Goal: Task Accomplishment & Management: Manage account settings

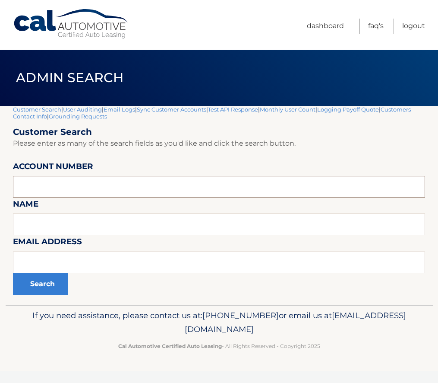
click at [58, 190] on input "text" at bounding box center [219, 187] width 412 height 22
paste input "44456019661"
type input "44456019661"
click at [49, 286] on button "Search" at bounding box center [40, 284] width 55 height 22
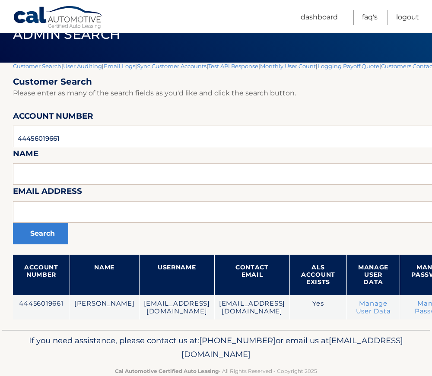
scroll to position [43, 75]
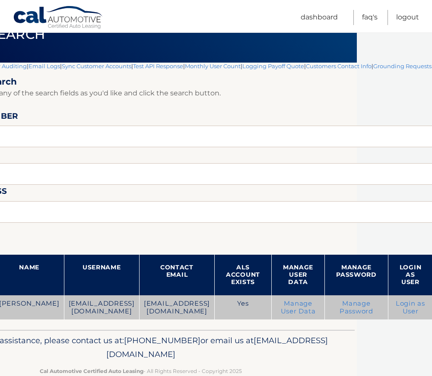
click at [282, 307] on link "Manage User Data" at bounding box center [298, 308] width 35 height 16
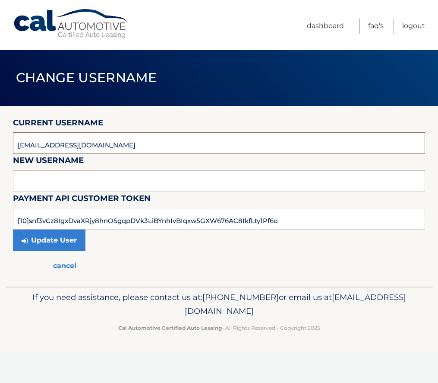
click at [54, 145] on input "[EMAIL_ADDRESS][DOMAIN_NAME]" at bounding box center [219, 143] width 412 height 22
click at [53, 145] on input "[EMAIL_ADDRESS][DOMAIN_NAME]" at bounding box center [219, 143] width 412 height 22
click at [66, 265] on link "cancel" at bounding box center [65, 265] width 104 height 21
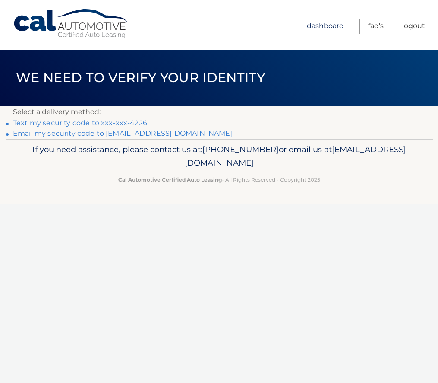
click at [326, 29] on link "Dashboard" at bounding box center [325, 26] width 37 height 15
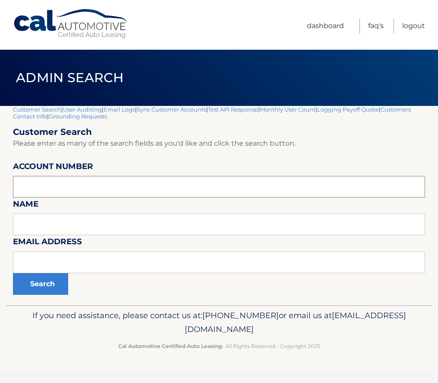
paste input "44456019661"
type input "44456019661"
click at [51, 285] on button "Search" at bounding box center [40, 284] width 55 height 22
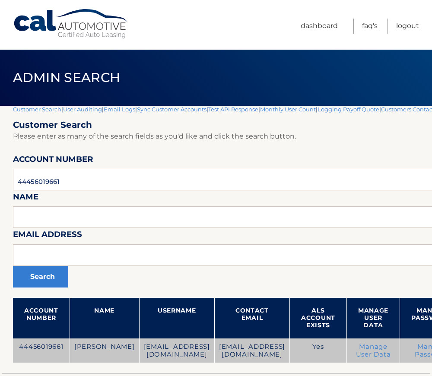
click at [360, 351] on link "Manage User Data" at bounding box center [373, 351] width 35 height 16
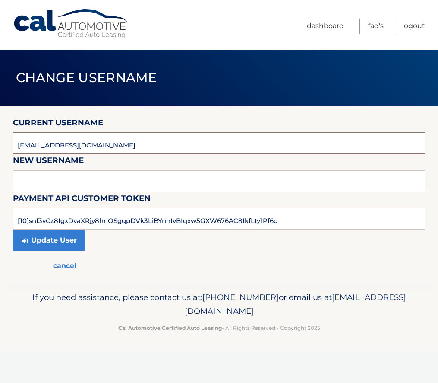
click at [51, 145] on input "[EMAIL_ADDRESS][DOMAIN_NAME]" at bounding box center [219, 143] width 412 height 22
click at [48, 179] on input "text" at bounding box center [219, 181] width 412 height 22
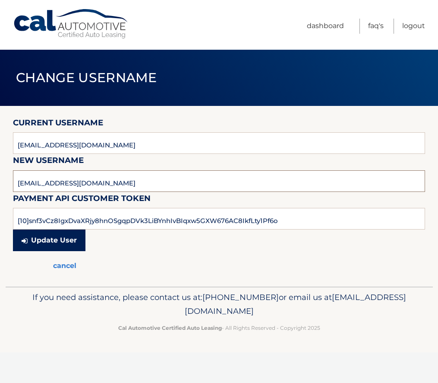
type input "[EMAIL_ADDRESS][DOMAIN_NAME]"
click at [57, 235] on button "Update User" at bounding box center [49, 240] width 73 height 22
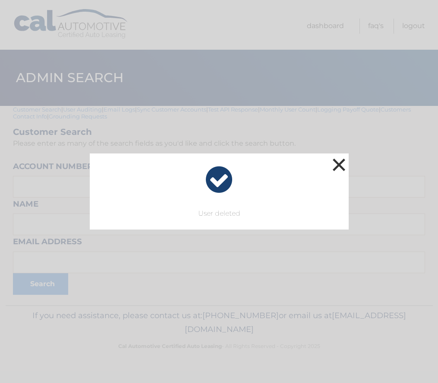
click at [342, 164] on button "×" at bounding box center [339, 164] width 17 height 17
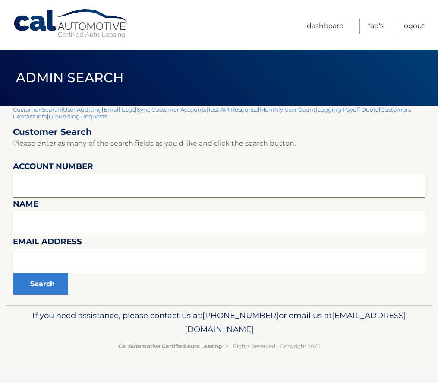
drag, startPoint x: 47, startPoint y: 181, endPoint x: 47, endPoint y: 176, distance: 4.8
paste input "44456019661"
type input "44456019661"
click at [38, 289] on button "Search" at bounding box center [40, 284] width 55 height 22
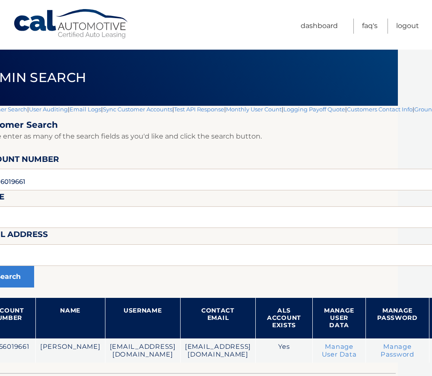
scroll to position [0, 86]
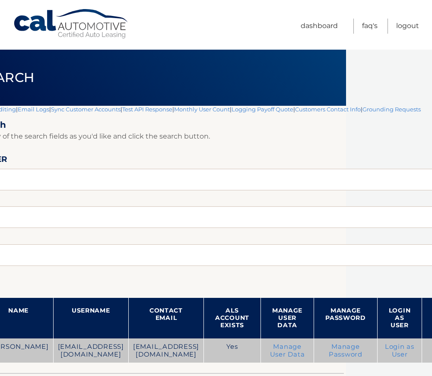
click at [385, 351] on link "Login as User" at bounding box center [399, 351] width 29 height 16
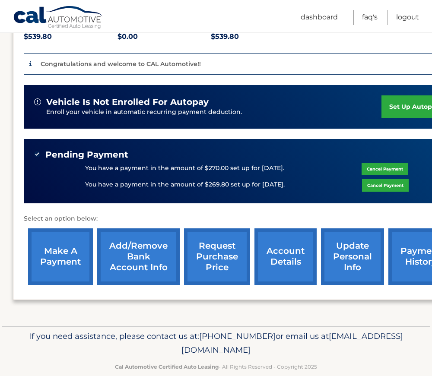
scroll to position [212, 0]
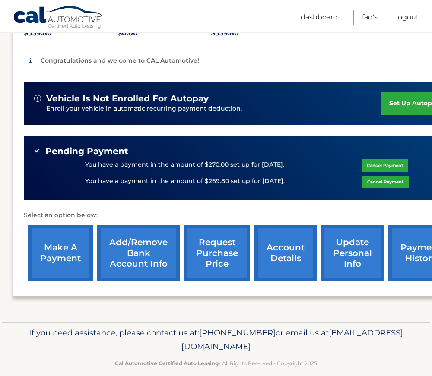
click at [345, 240] on link "update personal info" at bounding box center [352, 253] width 63 height 57
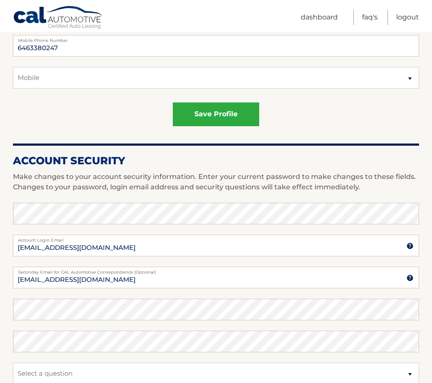
scroll to position [302, 0]
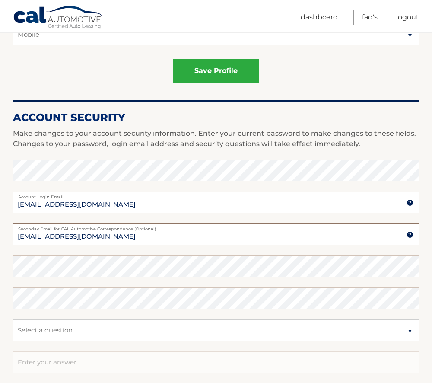
click at [57, 235] on input "[EMAIL_ADDRESS][DOMAIN_NAME]" at bounding box center [216, 234] width 406 height 22
click at [55, 236] on input "[EMAIL_ADDRESS][DOMAIN_NAME]" at bounding box center [216, 234] width 406 height 22
click at [52, 210] on input "[EMAIL_ADDRESS][DOMAIN_NAME]" at bounding box center [216, 202] width 406 height 22
click at [89, 206] on input "[EMAIL_ADDRESS][DOMAIN_NAME]" at bounding box center [216, 202] width 406 height 22
click at [44, 205] on input "[EMAIL_ADDRESS][DOMAIN_NAME]" at bounding box center [216, 202] width 406 height 22
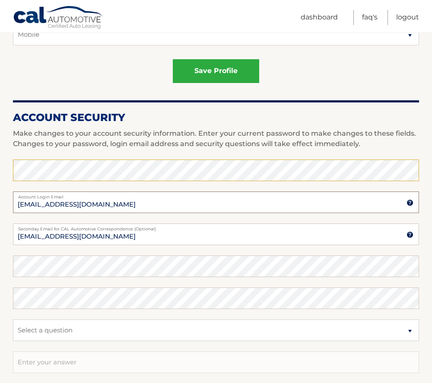
click at [56, 206] on input "[EMAIL_ADDRESS][DOMAIN_NAME]" at bounding box center [216, 202] width 406 height 22
click at [62, 204] on input "[EMAIL_ADDRESS][DOMAIN_NAME]" at bounding box center [216, 202] width 406 height 22
click at [70, 204] on input "[EMAIL_ADDRESS][DOMAIN_NAME]" at bounding box center [216, 202] width 406 height 22
click at [77, 204] on input "[EMAIL_ADDRESS][DOMAIN_NAME]" at bounding box center [216, 202] width 406 height 22
click at [86, 205] on input "[EMAIL_ADDRESS][DOMAIN_NAME]" at bounding box center [216, 202] width 406 height 22
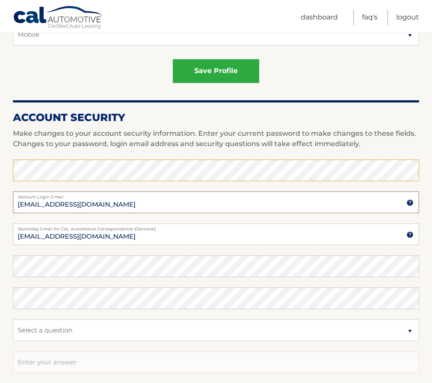
click at [76, 206] on input "[EMAIL_ADDRESS][DOMAIN_NAME]" at bounding box center [216, 202] width 406 height 22
click at [85, 205] on input "[EMAIL_ADDRESS][DOMAIN_NAME]" at bounding box center [216, 202] width 406 height 22
click at [98, 206] on input "[EMAIL_ADDRESS][DOMAIN_NAME]" at bounding box center [216, 202] width 406 height 22
click at [41, 205] on input "[EMAIL_ADDRESS][DOMAIN_NAME]" at bounding box center [216, 202] width 406 height 22
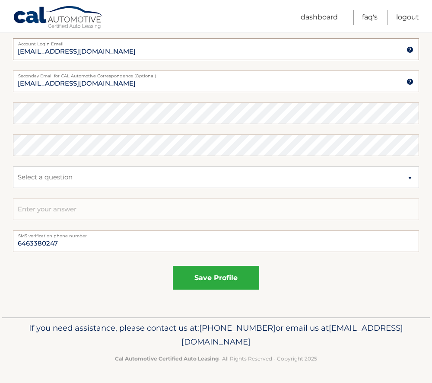
scroll to position [153, 0]
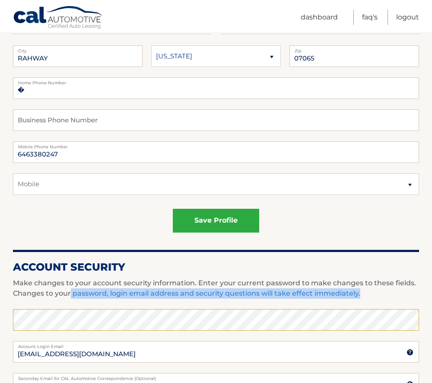
drag, startPoint x: 71, startPoint y: 291, endPoint x: 204, endPoint y: 307, distance: 134.0
drag, startPoint x: 204, startPoint y: 307, endPoint x: 136, endPoint y: 291, distance: 69.7
click at [136, 291] on p "Make changes to your account security information. Enter your current password …" at bounding box center [216, 288] width 406 height 21
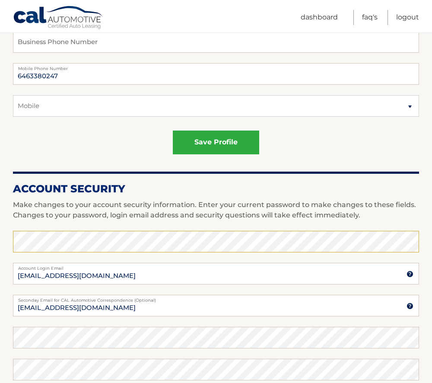
scroll to position [239, 0]
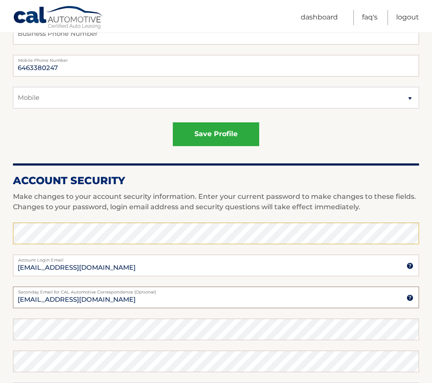
click at [54, 299] on input "[EMAIL_ADDRESS][DOMAIN_NAME]" at bounding box center [216, 297] width 406 height 22
